Goal: Information Seeking & Learning: Learn about a topic

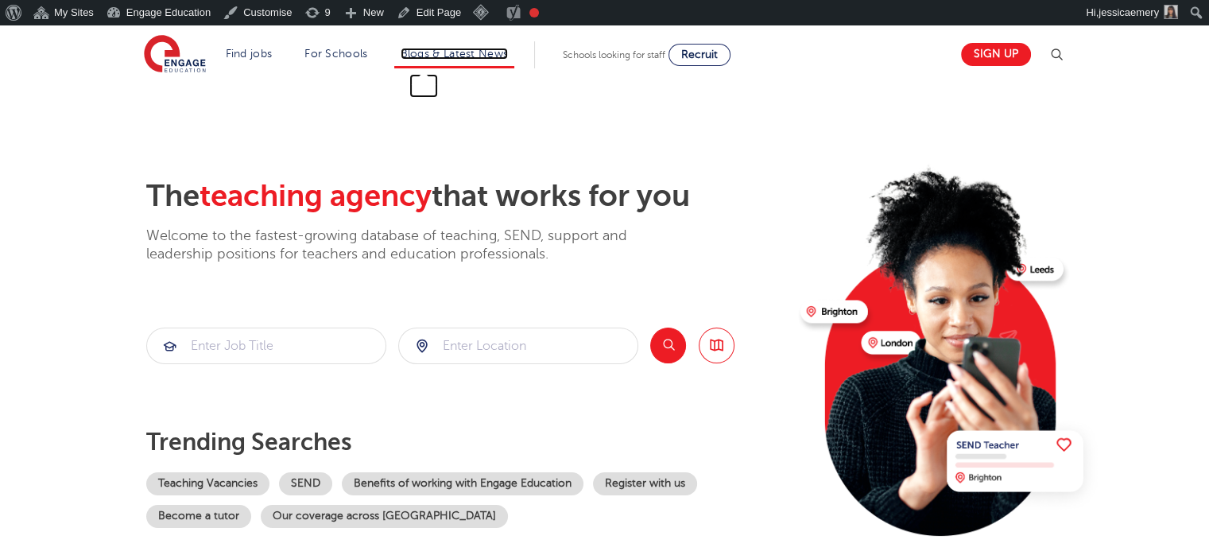
click at [451, 48] on link "Blogs & Latest News" at bounding box center [454, 54] width 108 height 12
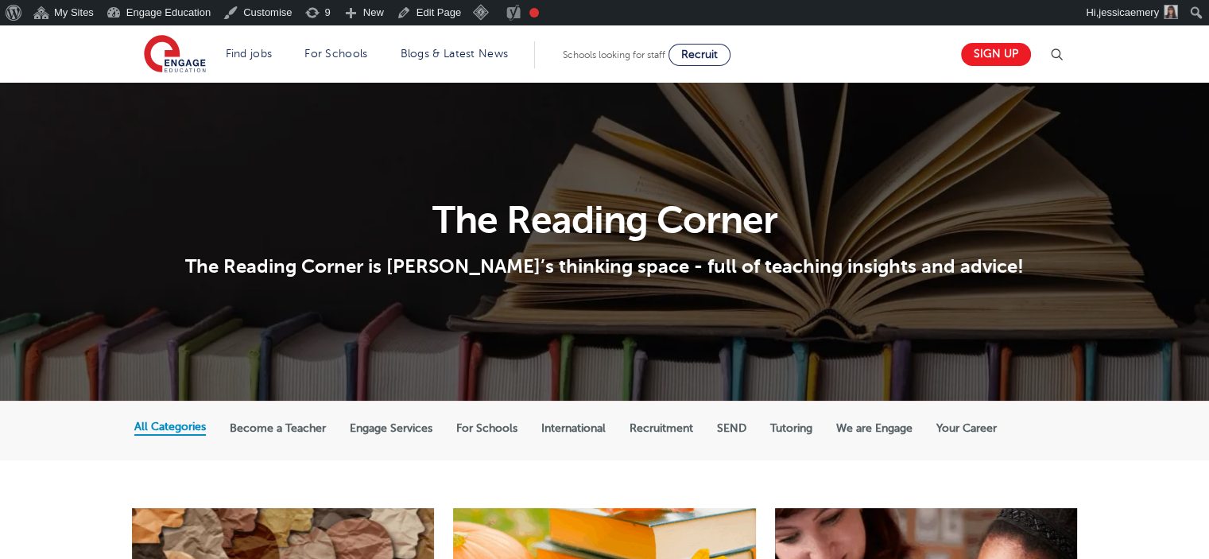
click at [54, 446] on div "All Categories Become a Teacher Engage Services For Schools International Recru…" at bounding box center [604, 430] width 1209 height 60
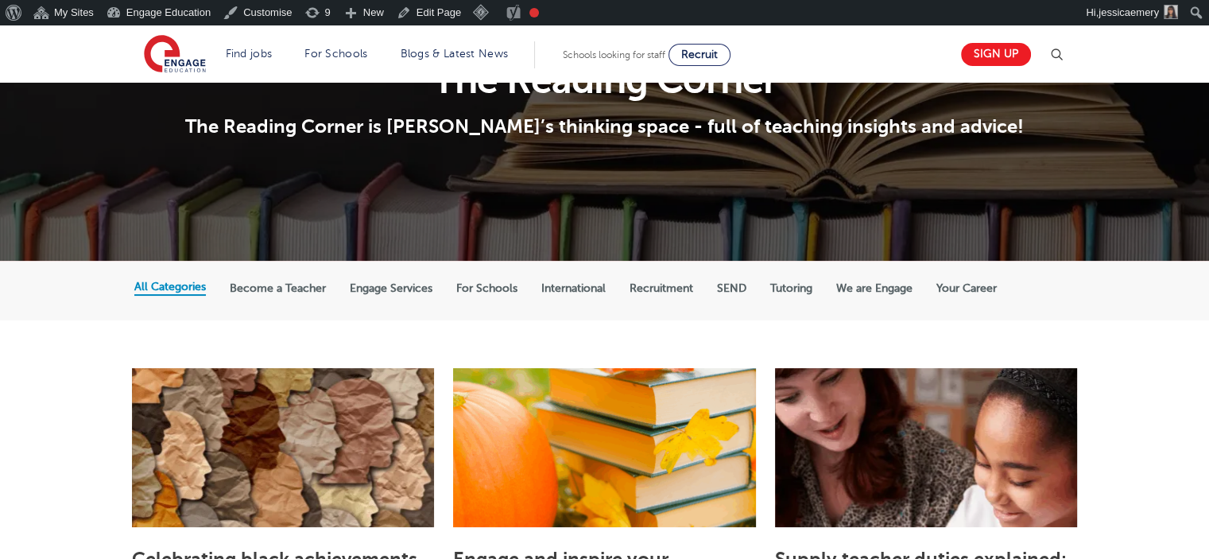
scroll to position [318, 0]
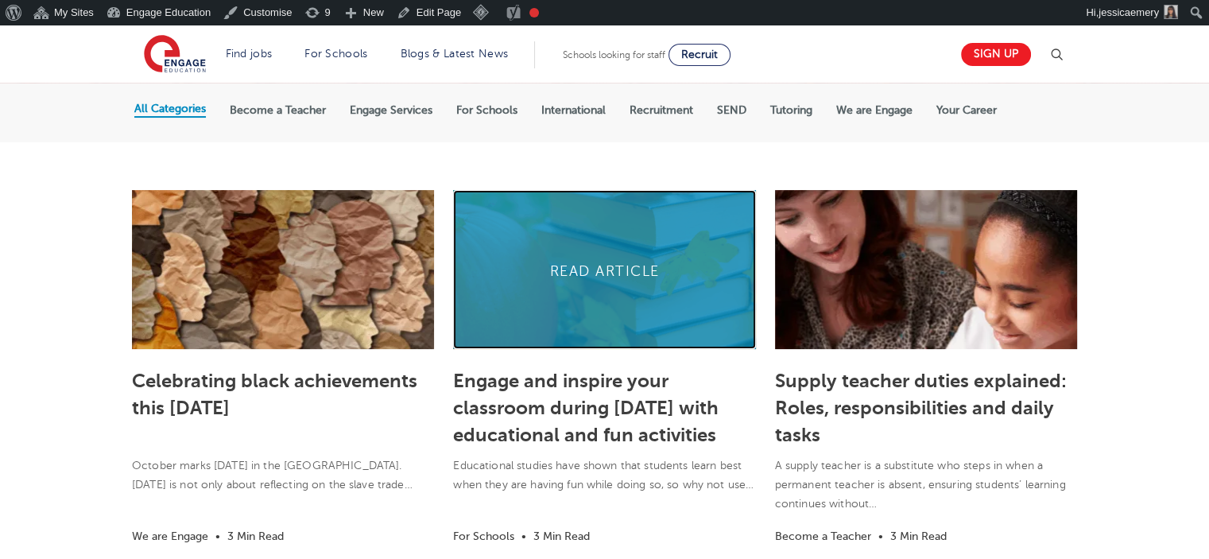
click at [593, 311] on link at bounding box center [604, 269] width 302 height 159
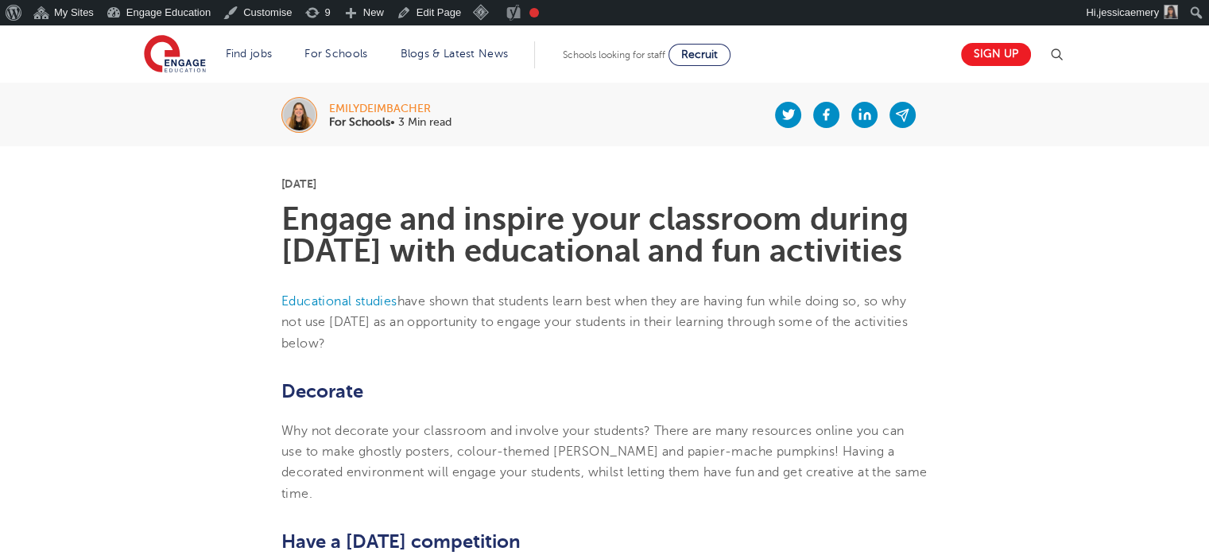
scroll to position [238, 0]
